Goal: Task Accomplishment & Management: Complete application form

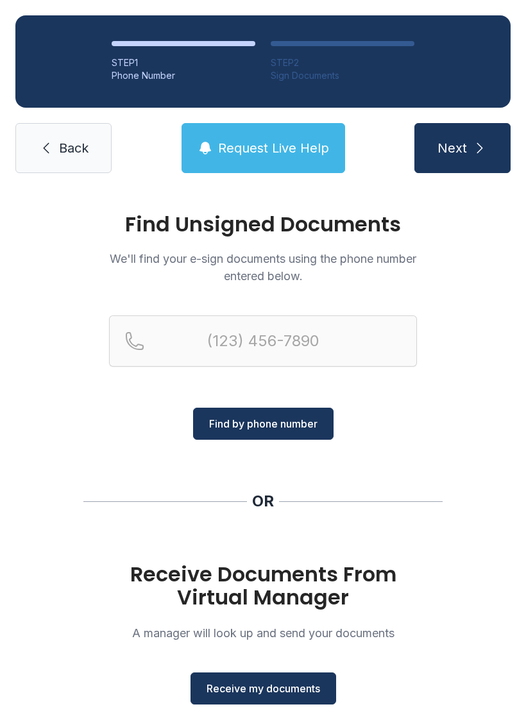
click at [267, 698] on button "Receive my documents" at bounding box center [263, 688] width 146 height 32
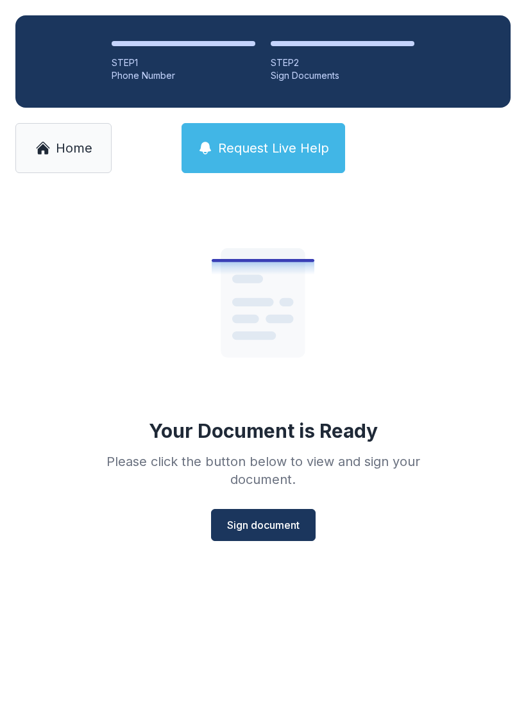
click at [267, 514] on button "Sign document" at bounding box center [263, 525] width 104 height 32
click at [88, 172] on link "Home" at bounding box center [63, 148] width 96 height 50
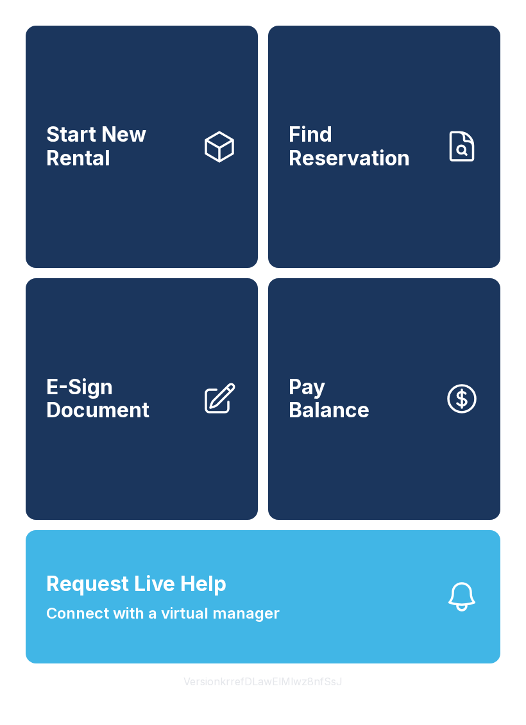
click at [90, 170] on span "Start New Rental" at bounding box center [118, 146] width 145 height 47
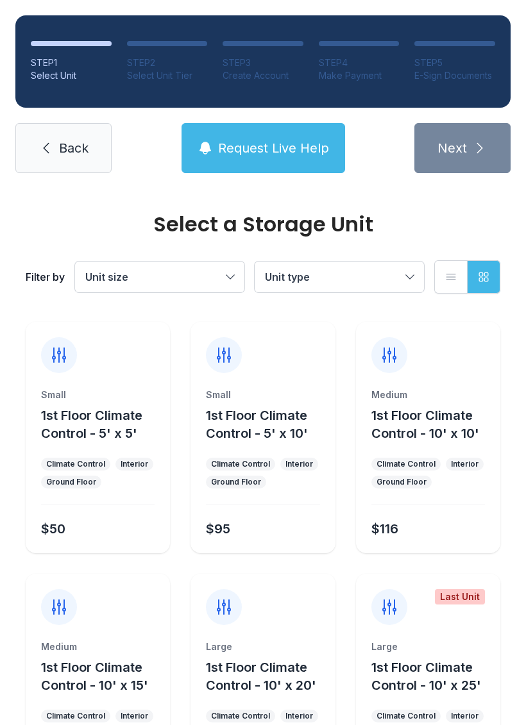
click at [74, 158] on link "Back" at bounding box center [63, 148] width 96 height 50
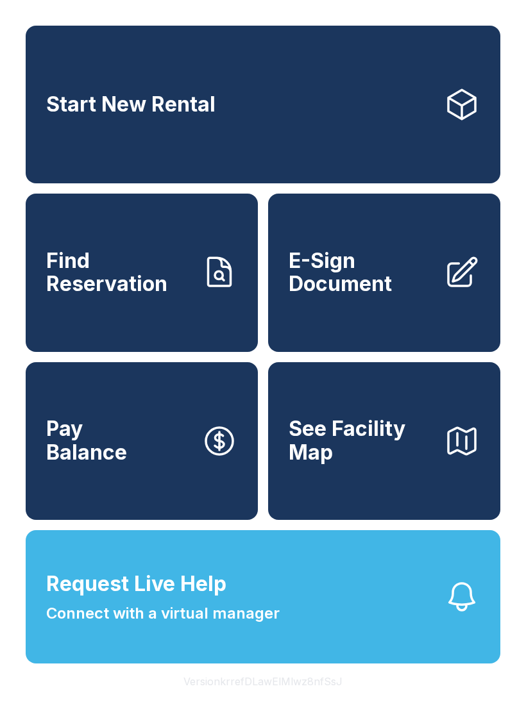
click at [392, 296] on span "E-Sign Document" at bounding box center [360, 272] width 145 height 47
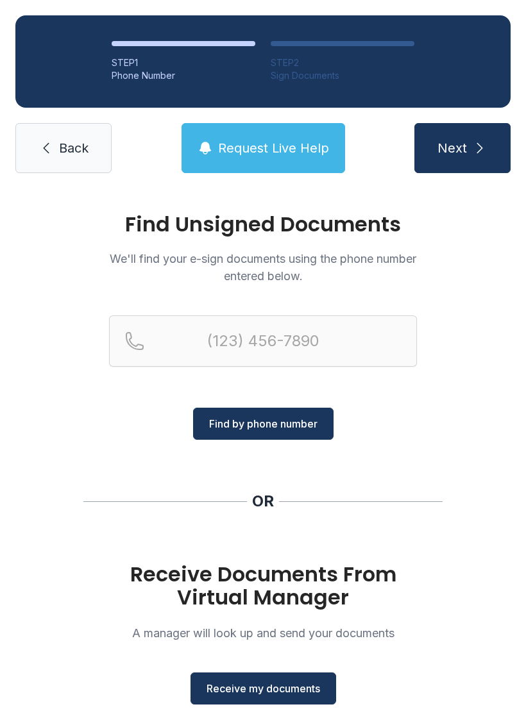
click at [276, 678] on button "Receive my documents" at bounding box center [263, 688] width 146 height 32
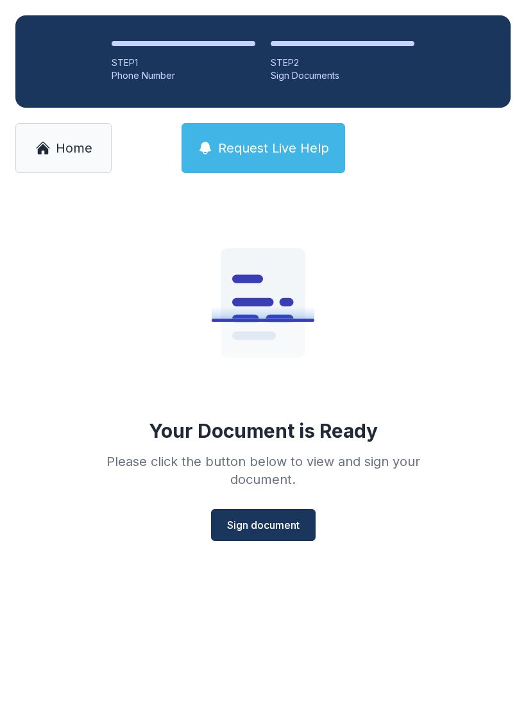
click at [267, 521] on span "Sign document" at bounding box center [263, 524] width 72 height 15
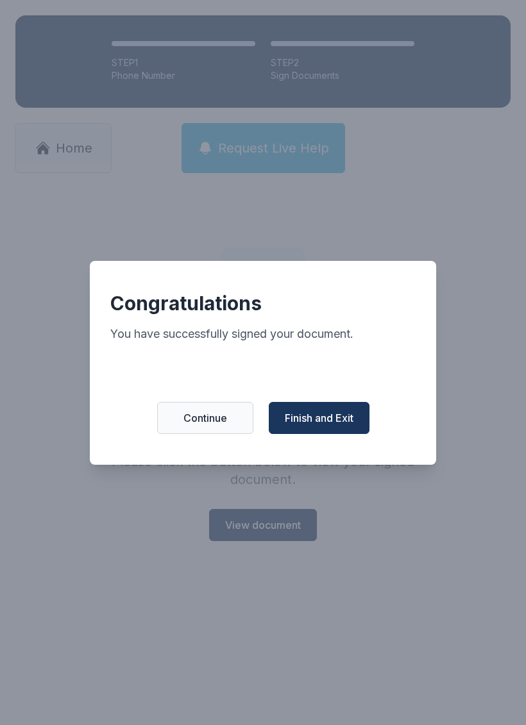
click at [334, 420] on span "Finish and Exit" at bounding box center [319, 417] width 69 height 15
